Goal: Task Accomplishment & Management: Use online tool/utility

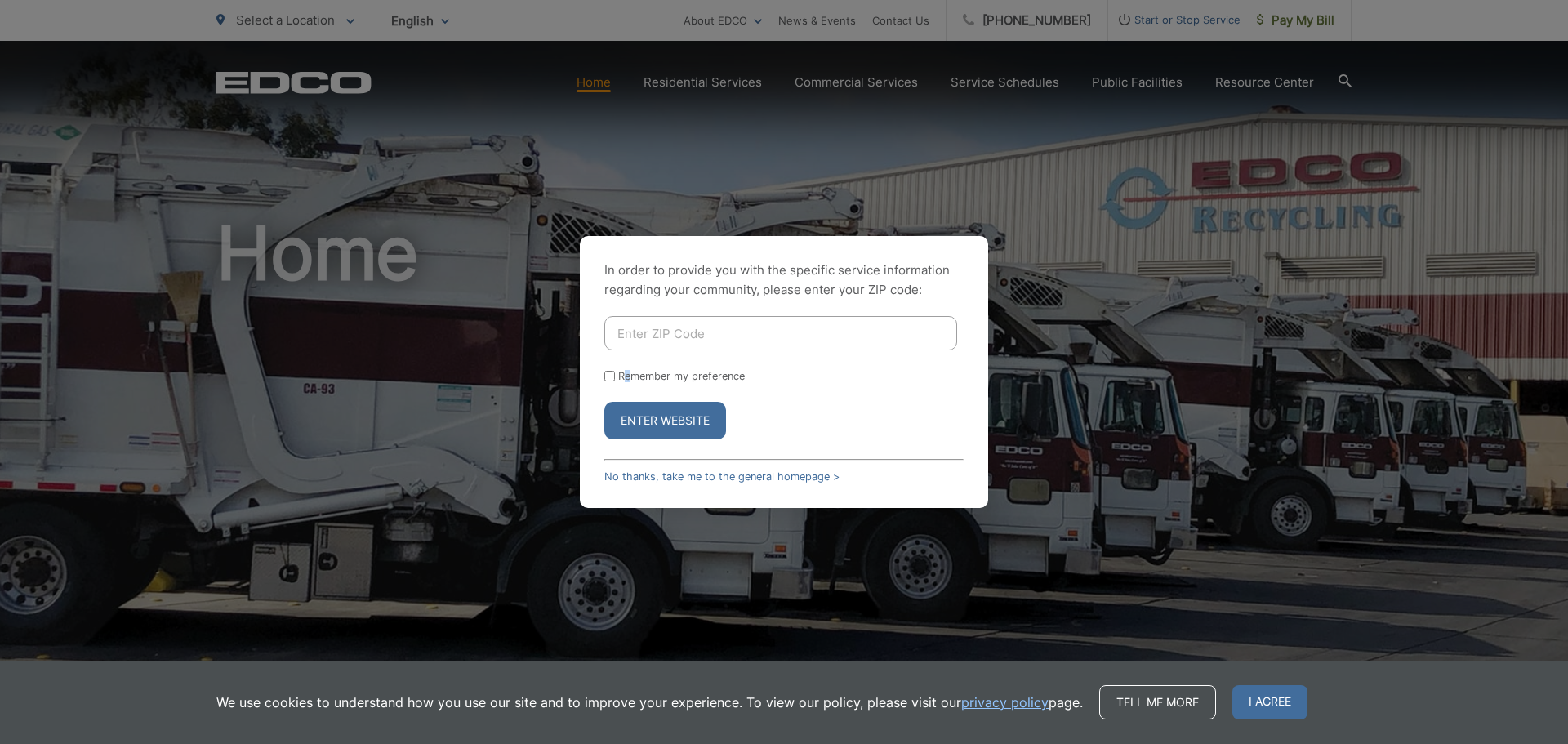
click at [628, 352] on form "Remember my preference Enter Website" at bounding box center [784, 377] width 360 height 124
click at [633, 350] on input "Enter ZIP Code" at bounding box center [781, 333] width 353 height 35
type input "92064"
click at [613, 377] on input "Remember my preference" at bounding box center [610, 376] width 11 height 11
checkbox input "true"
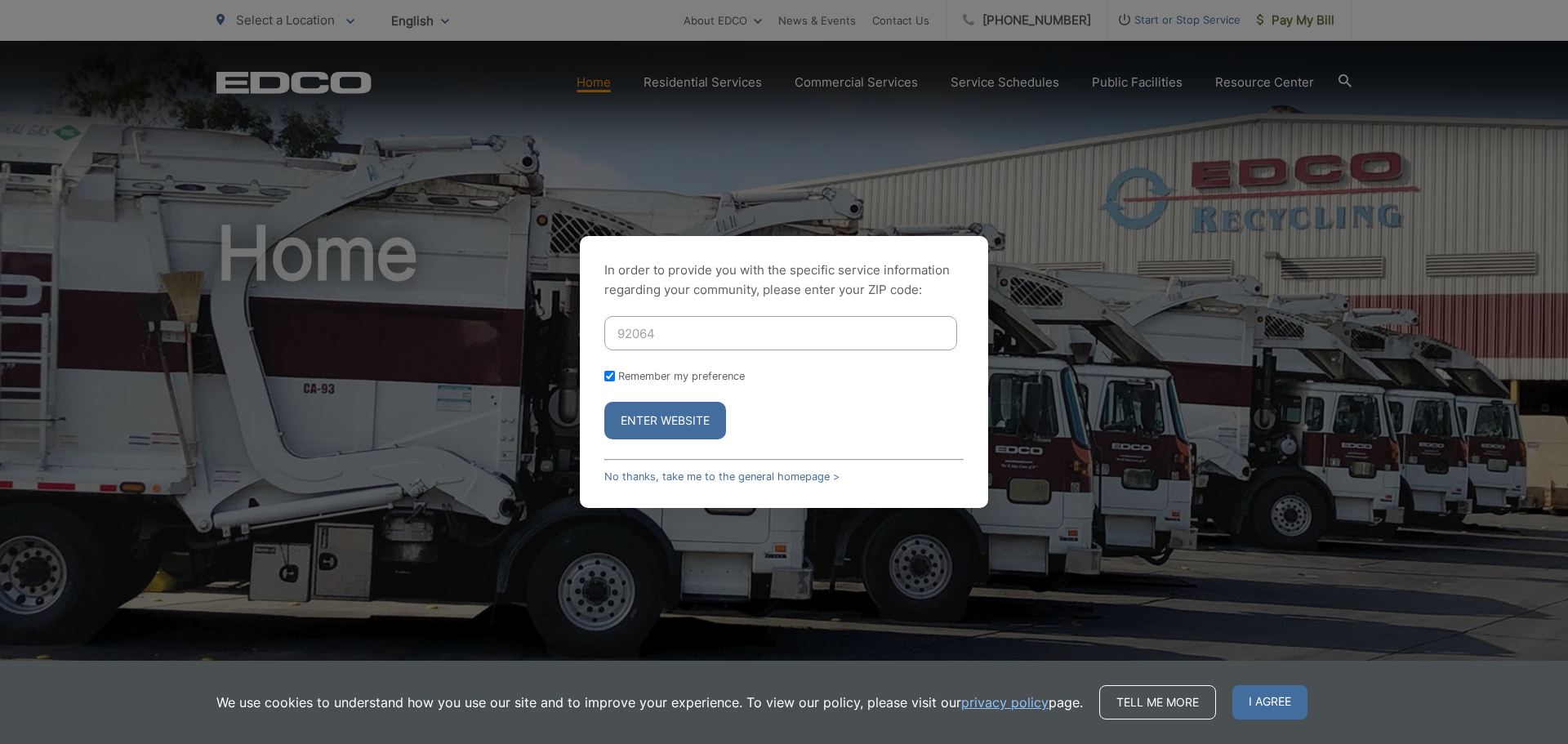
click at [663, 406] on button "Enter Website" at bounding box center [665, 420] width 122 height 37
click at [707, 416] on button "Enter Website" at bounding box center [665, 420] width 122 height 37
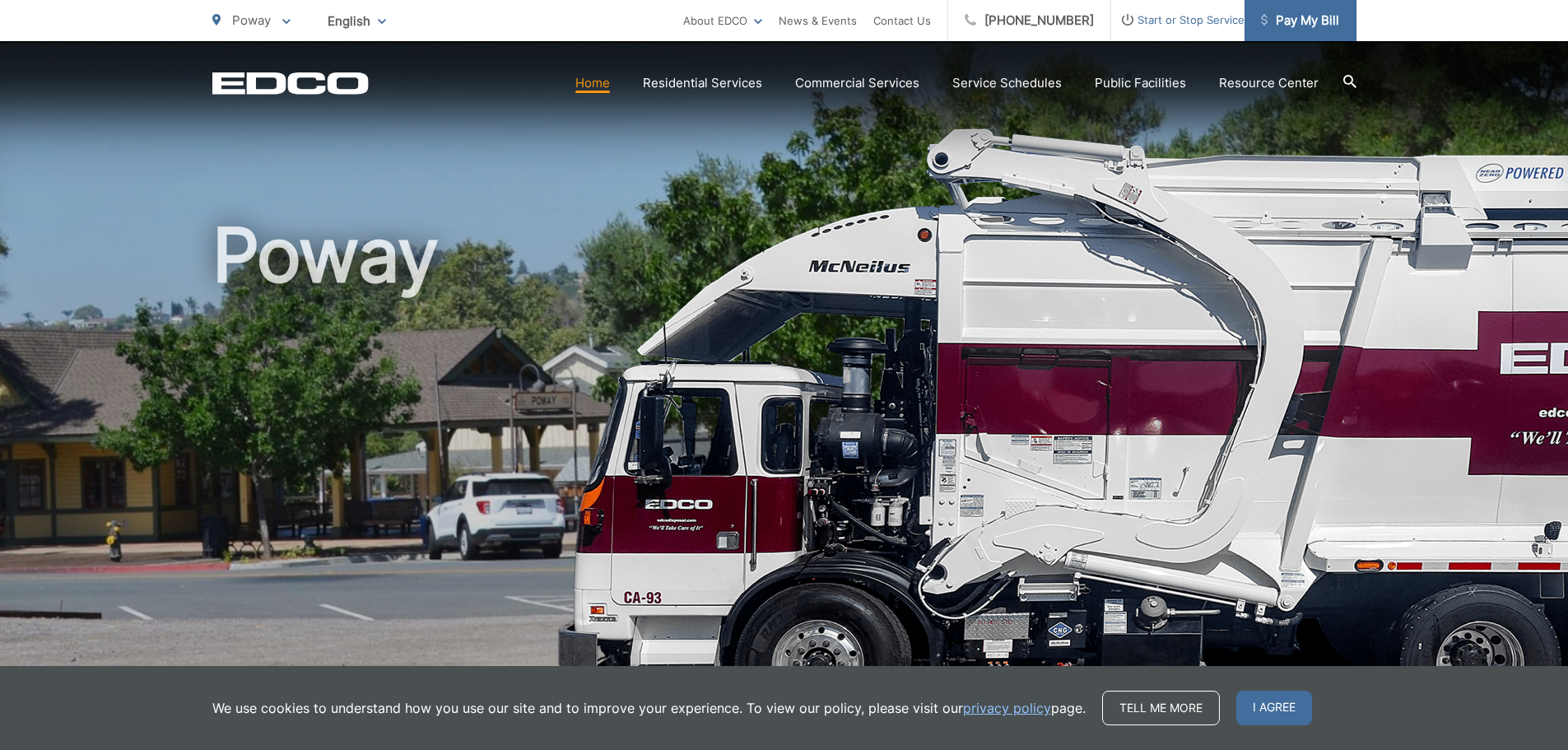
click at [1283, 25] on span "Pay My Bill" at bounding box center [1300, 21] width 78 height 20
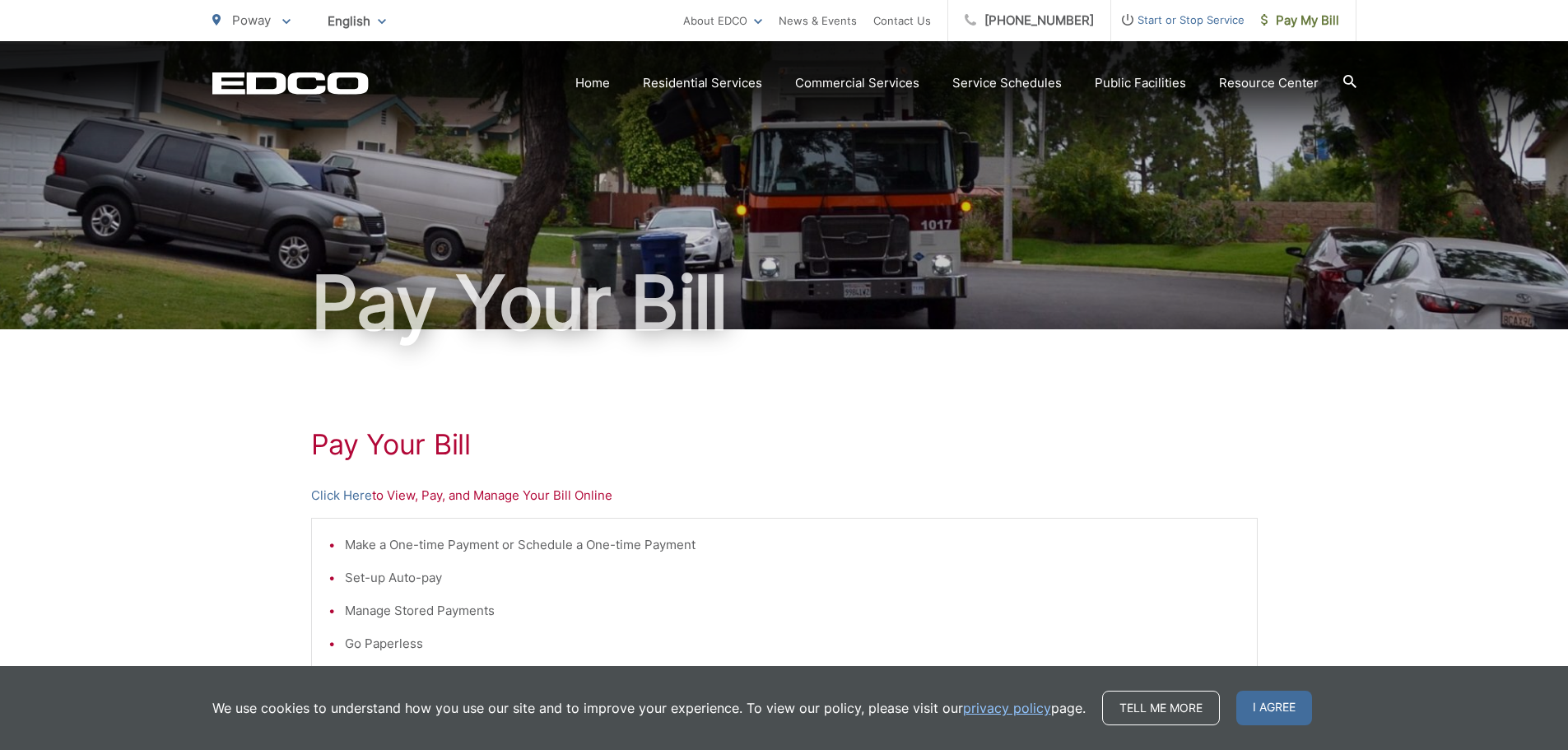
click at [373, 498] on p "Click Here to View, Pay, and Manage Your Bill Online" at bounding box center [784, 495] width 947 height 20
click at [365, 498] on link "Click Here" at bounding box center [342, 495] width 61 height 20
